Goal: Task Accomplishment & Management: Manage account settings

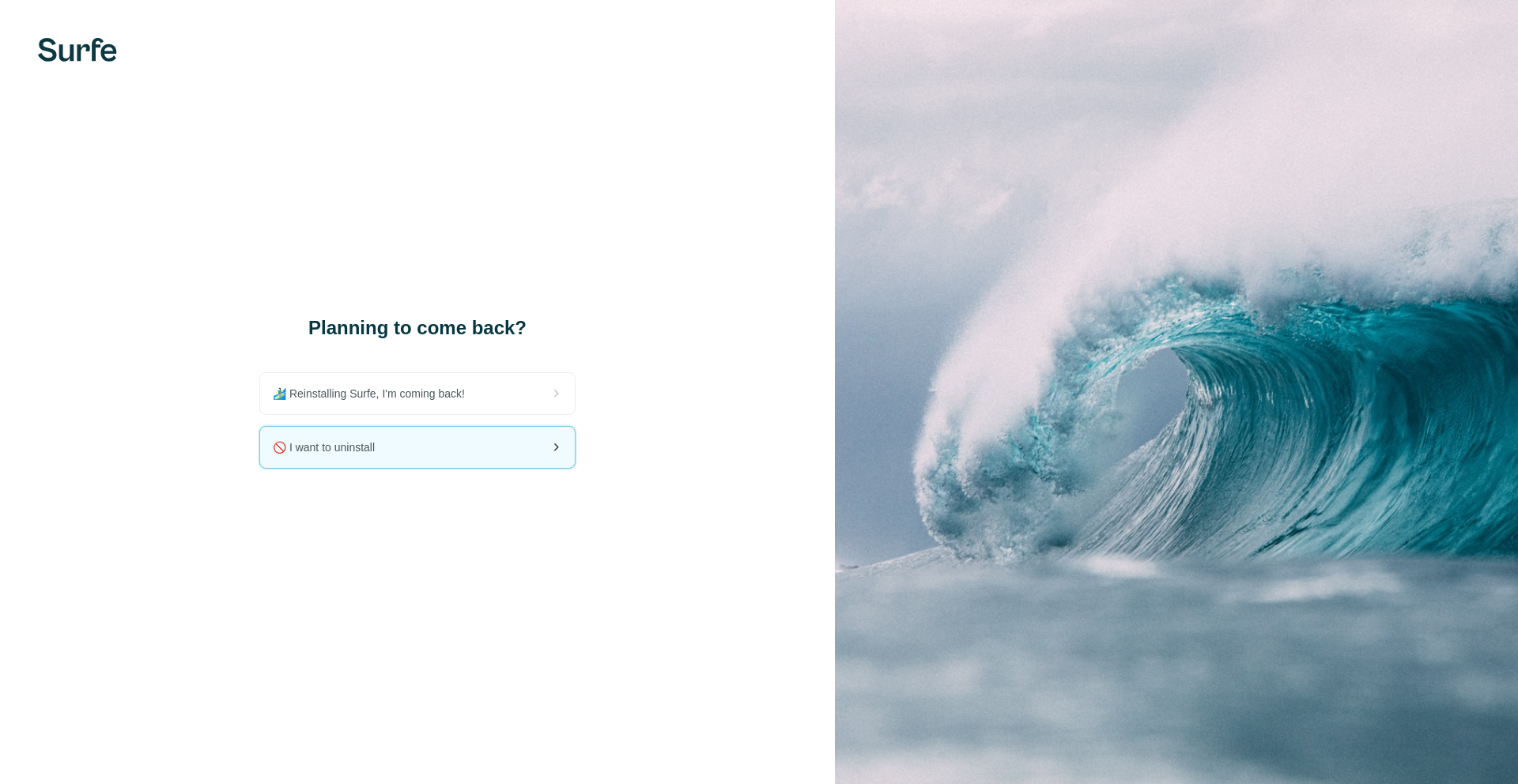
click at [459, 431] on div "🚫 I want to uninstall" at bounding box center [417, 447] width 315 height 41
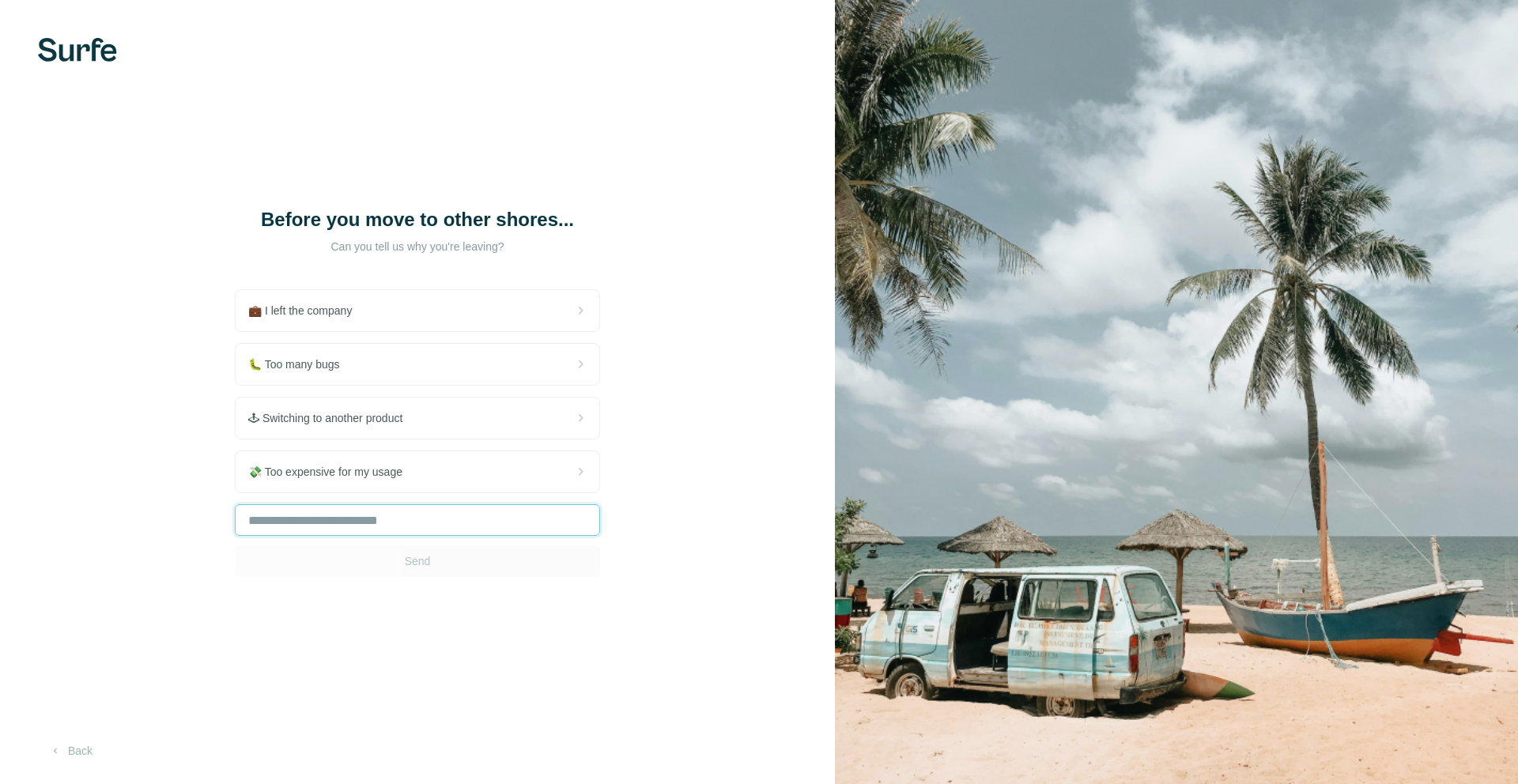
click at [398, 526] on input "text" at bounding box center [417, 520] width 365 height 32
